Goal: Navigation & Orientation: Find specific page/section

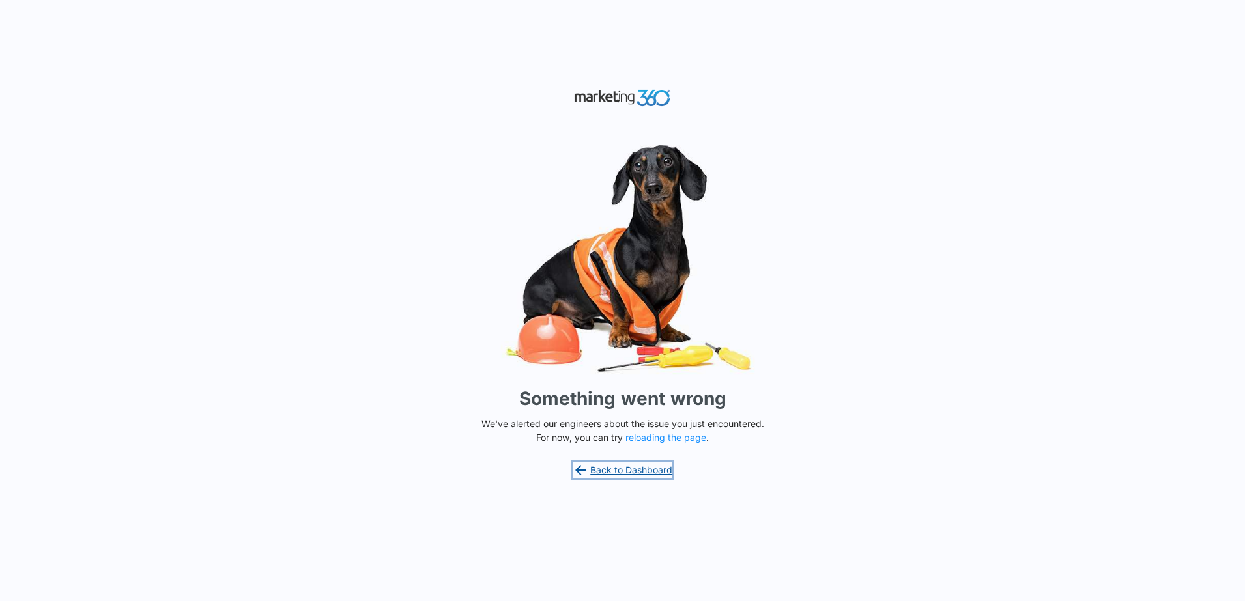
click at [602, 470] on link "Back to Dashboard" at bounding box center [623, 471] width 100 height 16
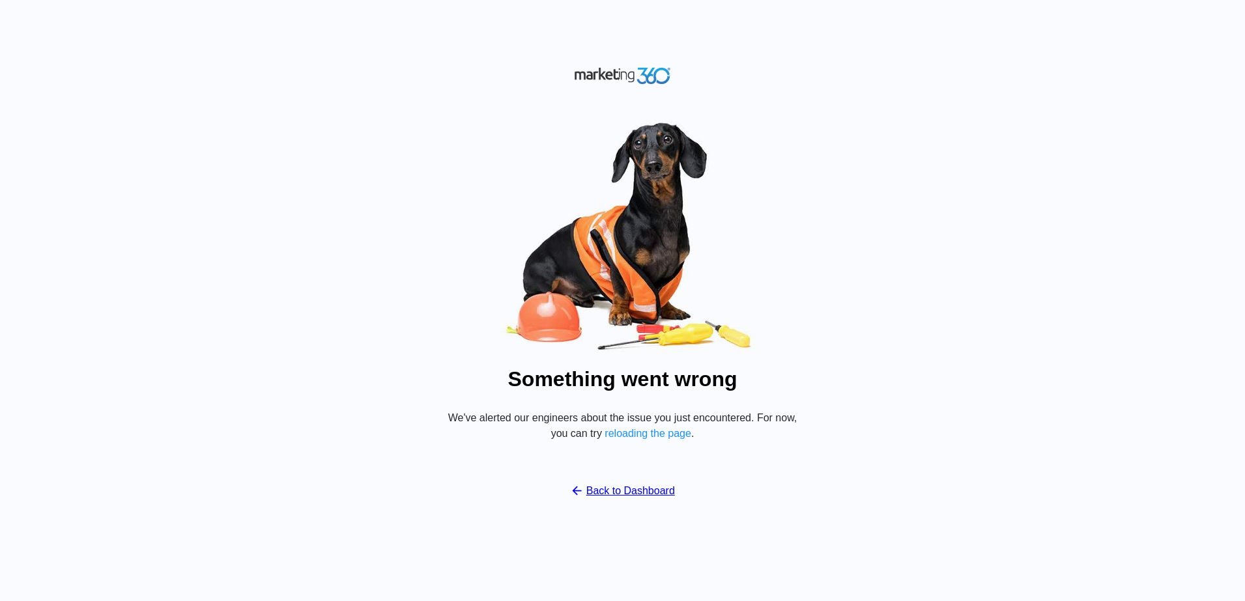
click at [639, 433] on button "reloading the page" at bounding box center [648, 434] width 87 height 12
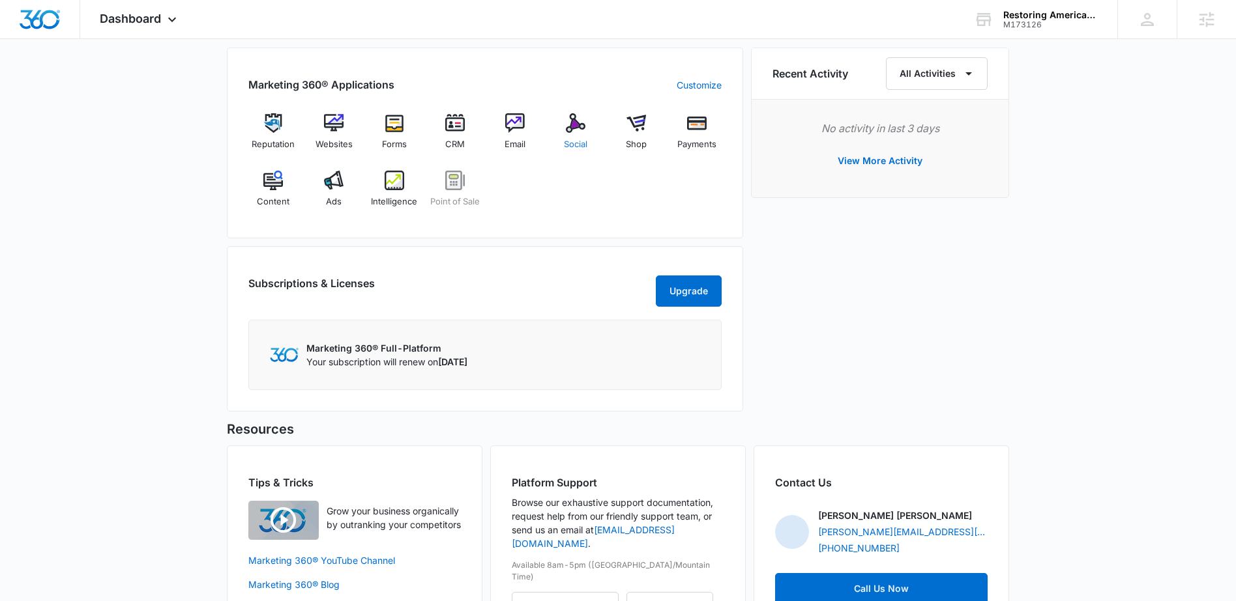
scroll to position [771, 0]
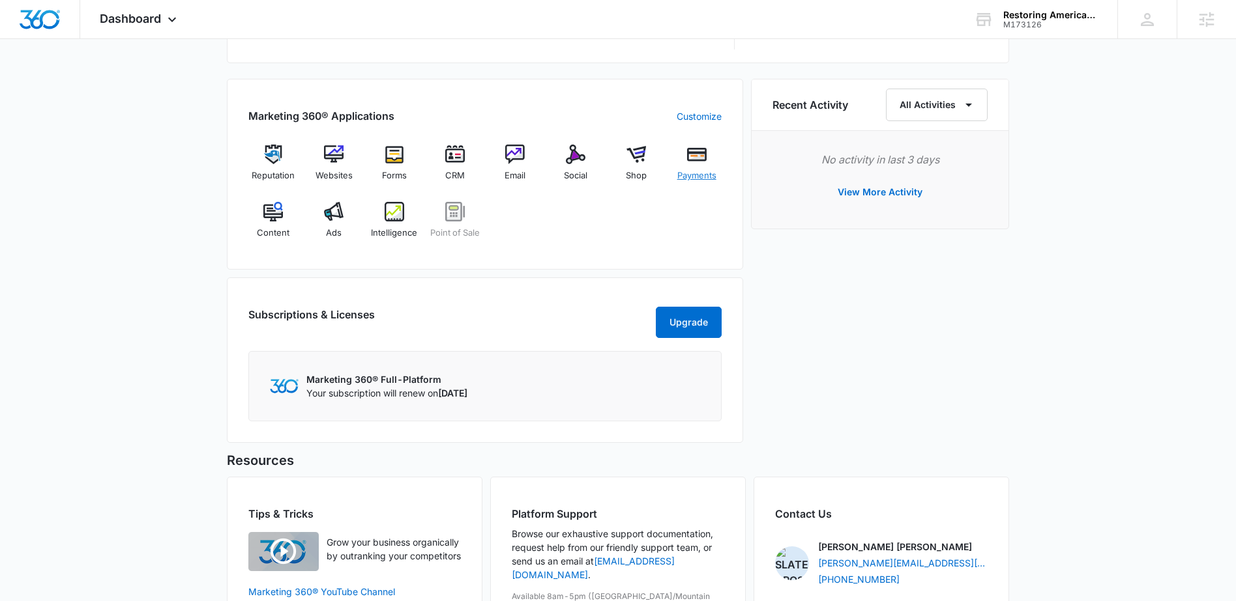
click at [696, 152] on img at bounding box center [697, 155] width 20 height 20
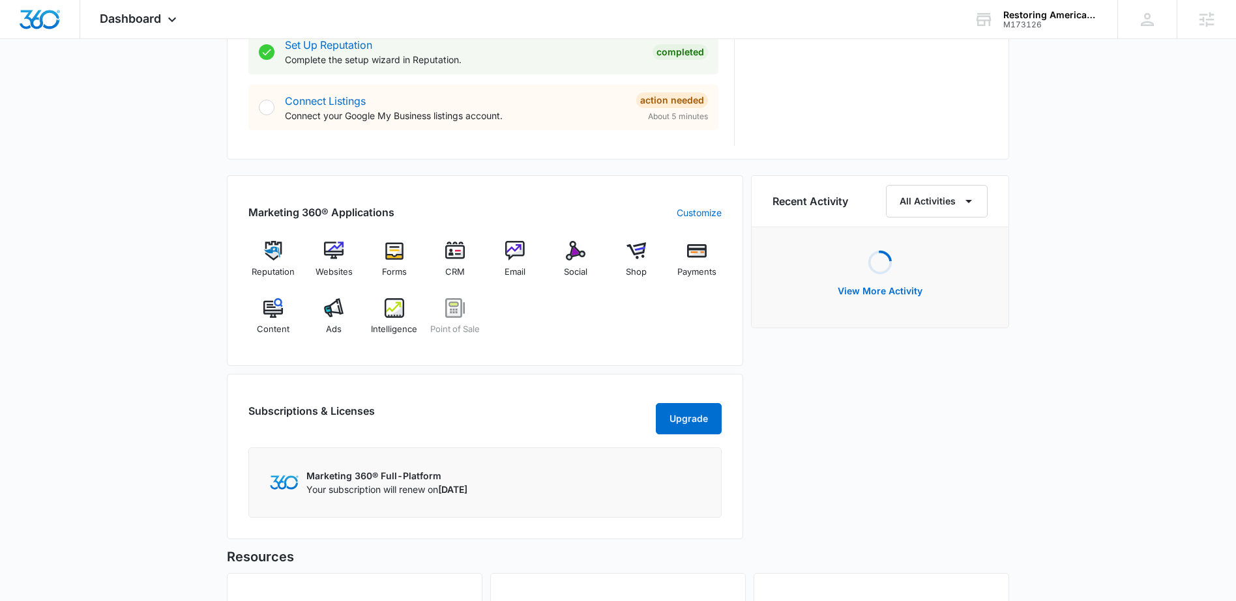
scroll to position [675, 0]
click at [631, 254] on img at bounding box center [636, 250] width 20 height 20
